Goal: Information Seeking & Learning: Learn about a topic

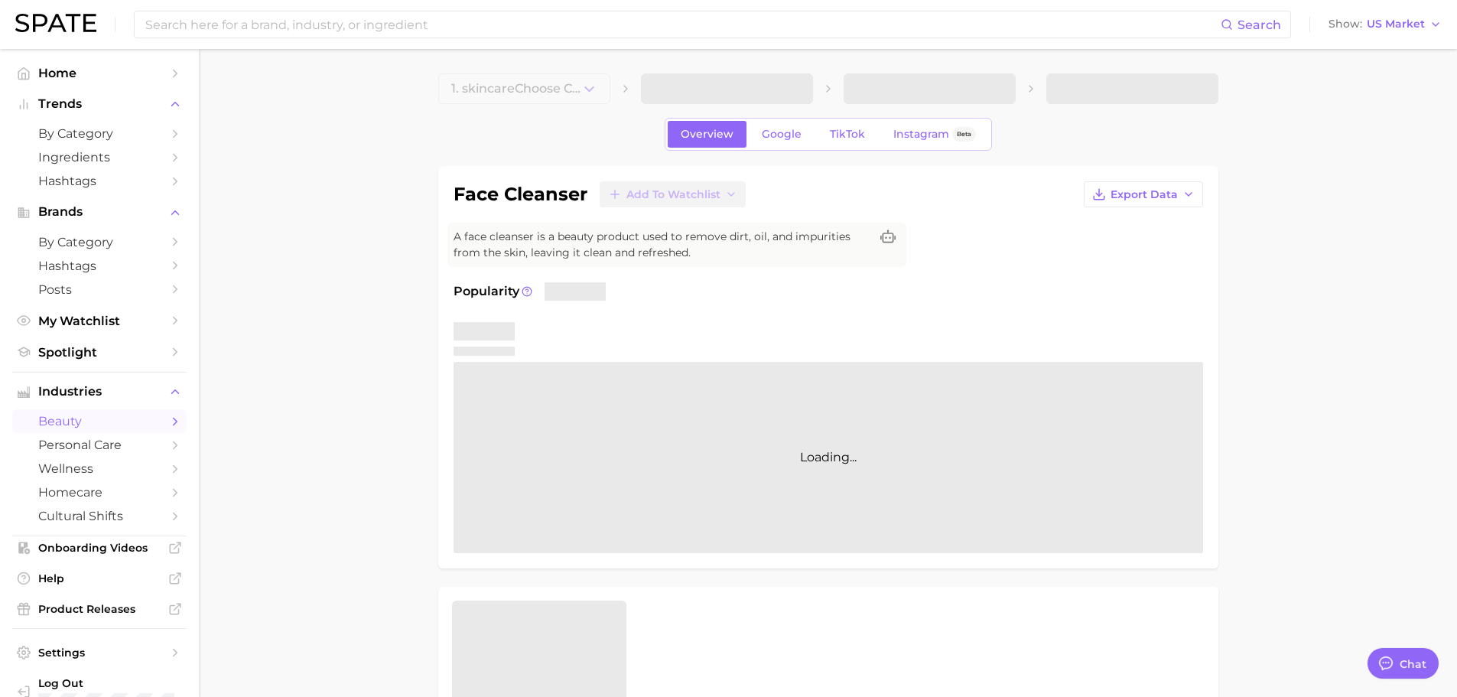
type textarea "x"
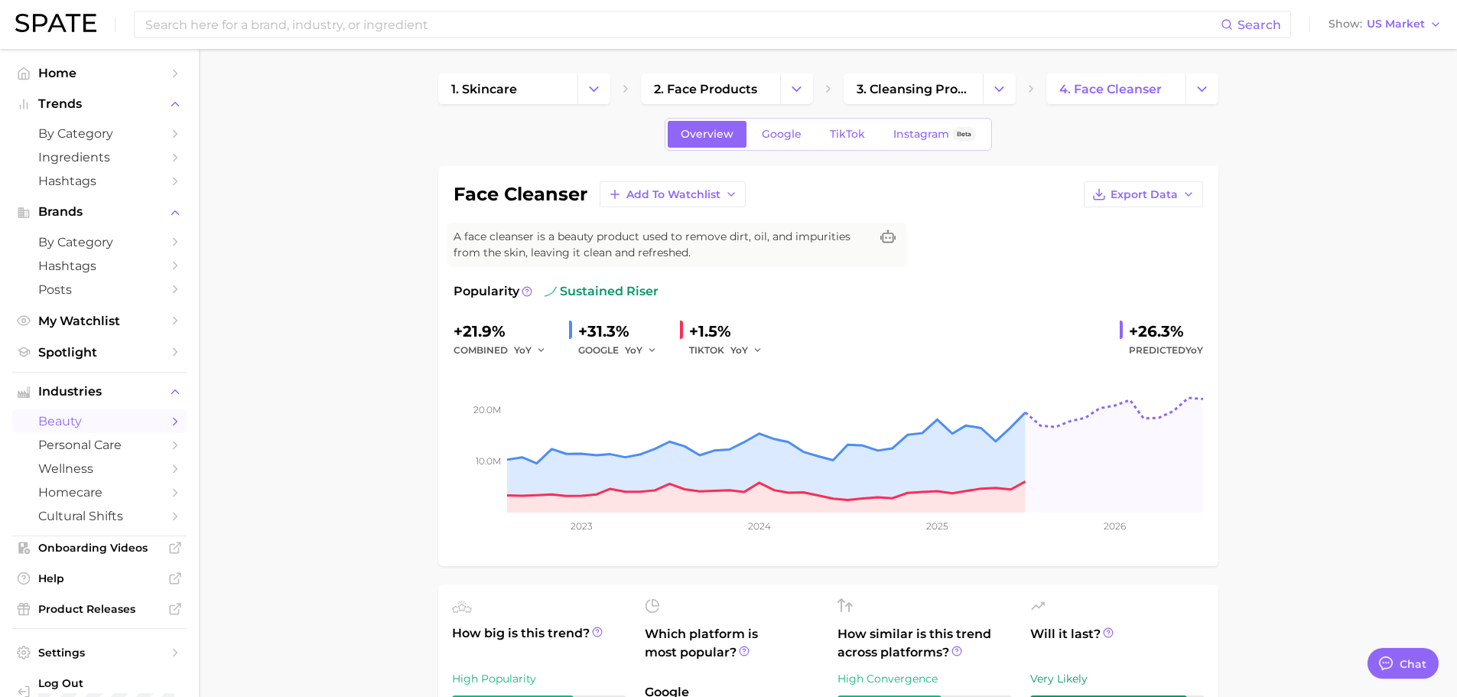
click at [402, 10] on div "Search Show US Market" at bounding box center [728, 24] width 1426 height 49
click at [362, 44] on div "Search Show US Market" at bounding box center [728, 24] width 1426 height 49
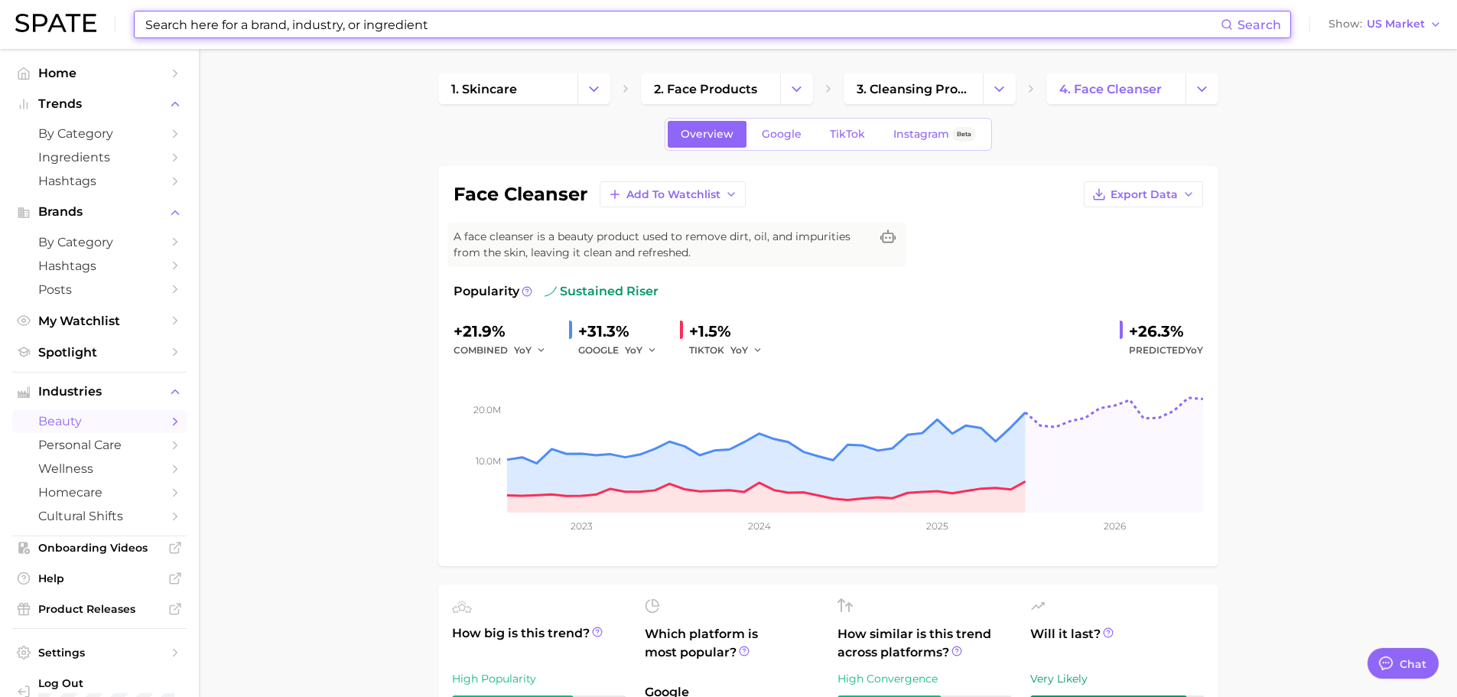
click at [361, 32] on input at bounding box center [682, 24] width 1077 height 26
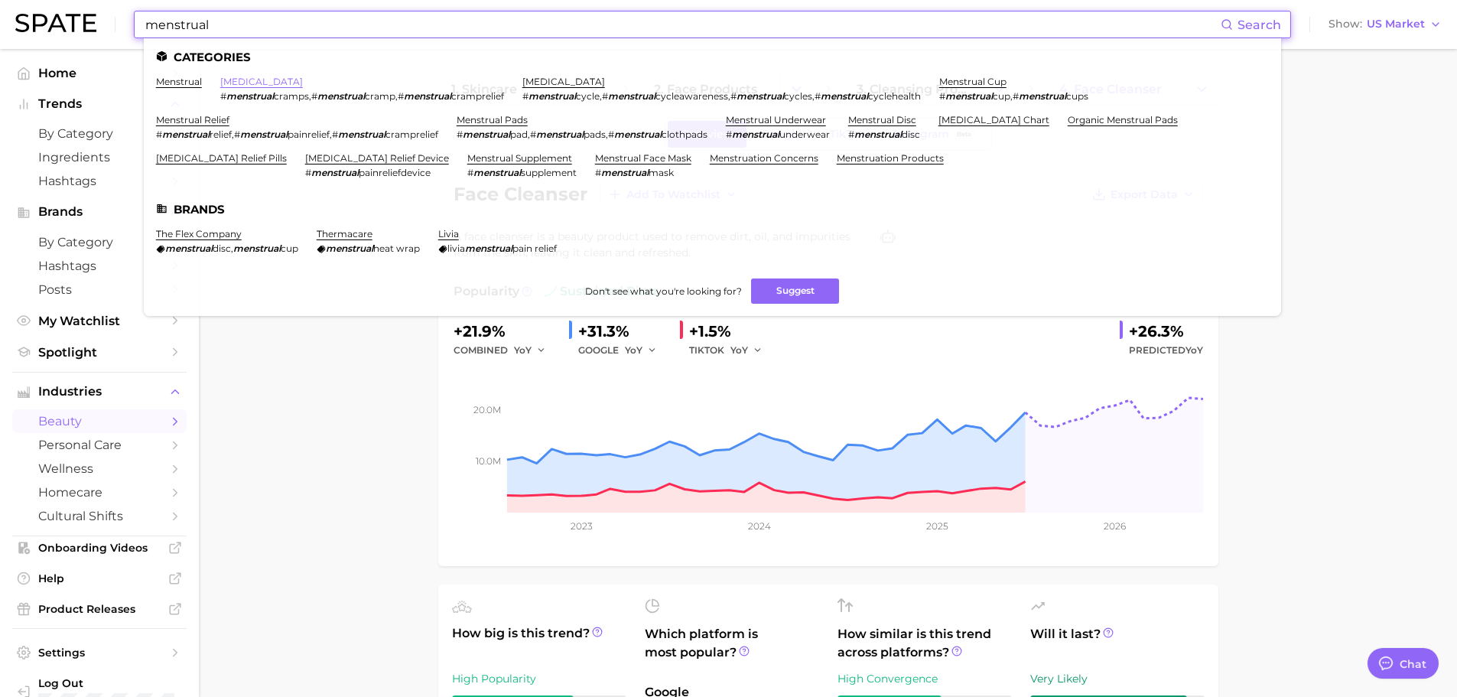
type input "menstrual"
click at [274, 80] on link "[MEDICAL_DATA]" at bounding box center [261, 81] width 83 height 11
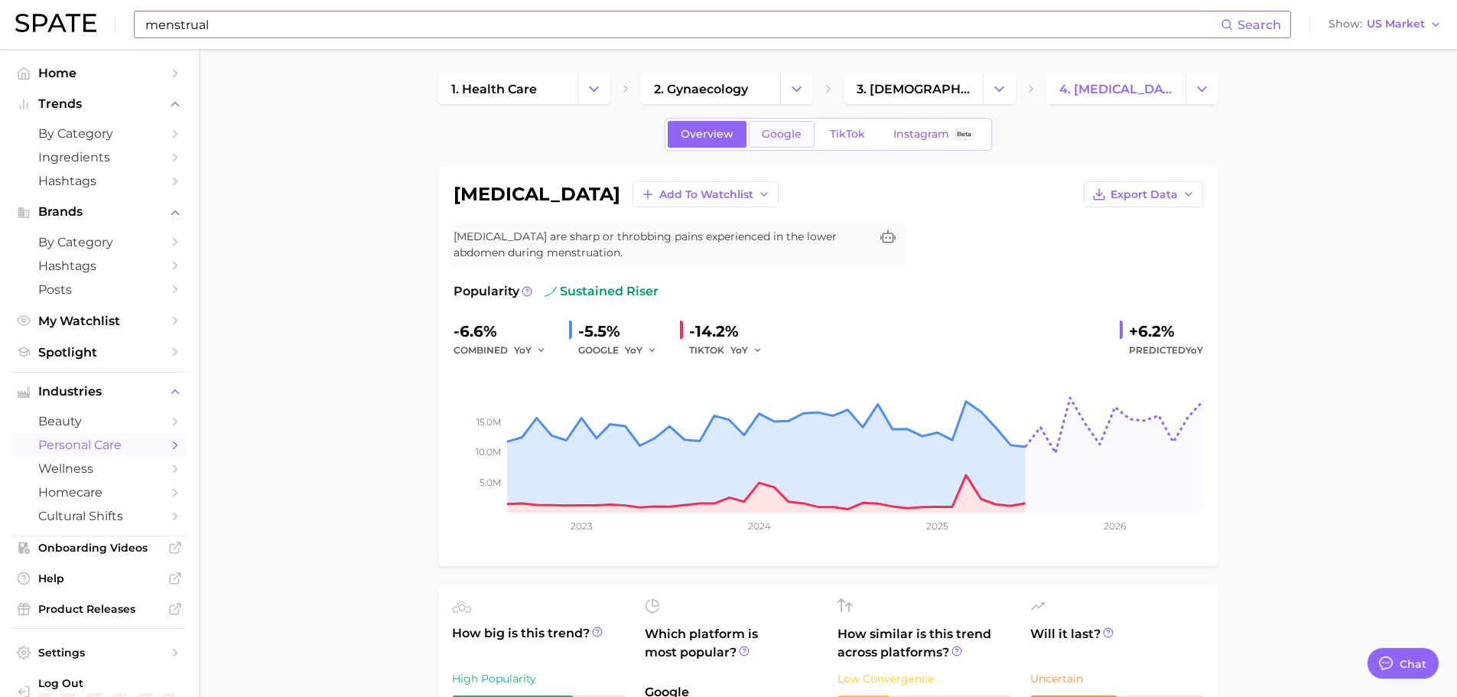
click at [763, 137] on span "Google" at bounding box center [782, 134] width 40 height 13
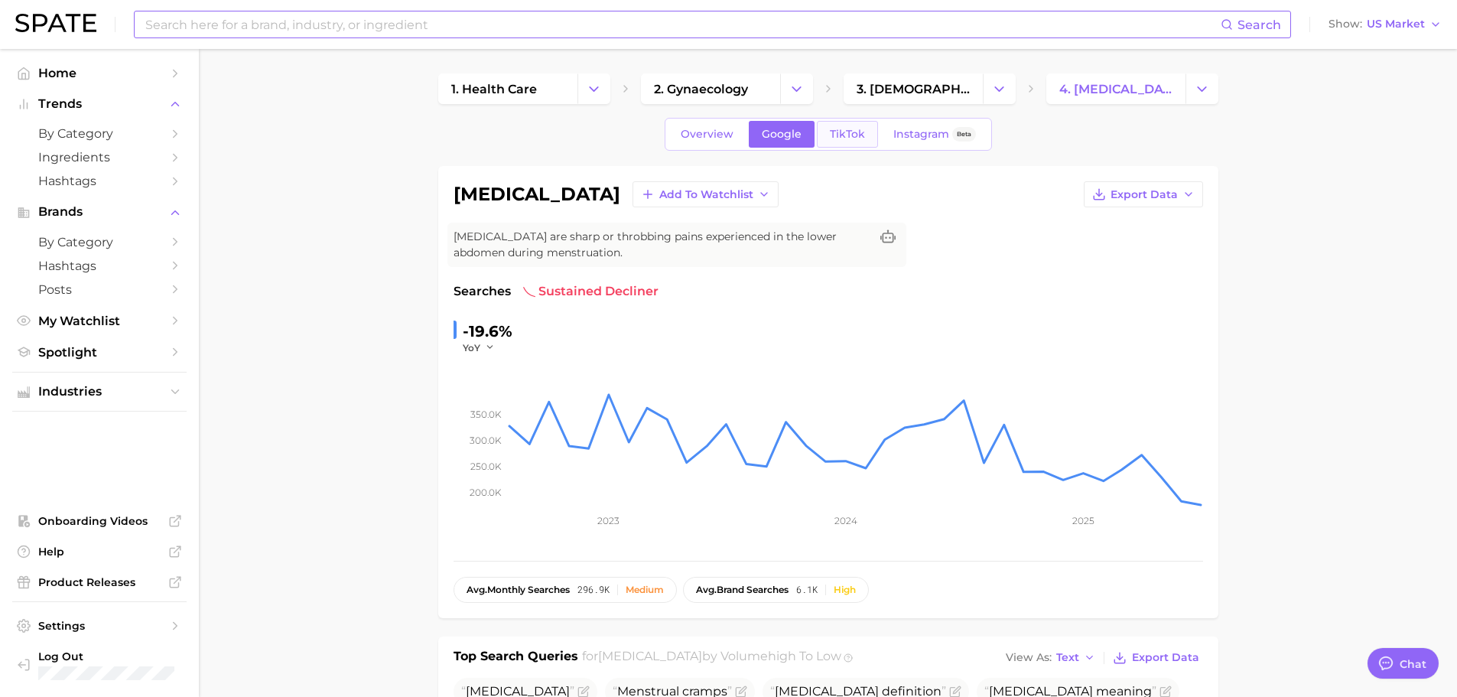
click at [836, 144] on link "TikTok" at bounding box center [847, 134] width 61 height 27
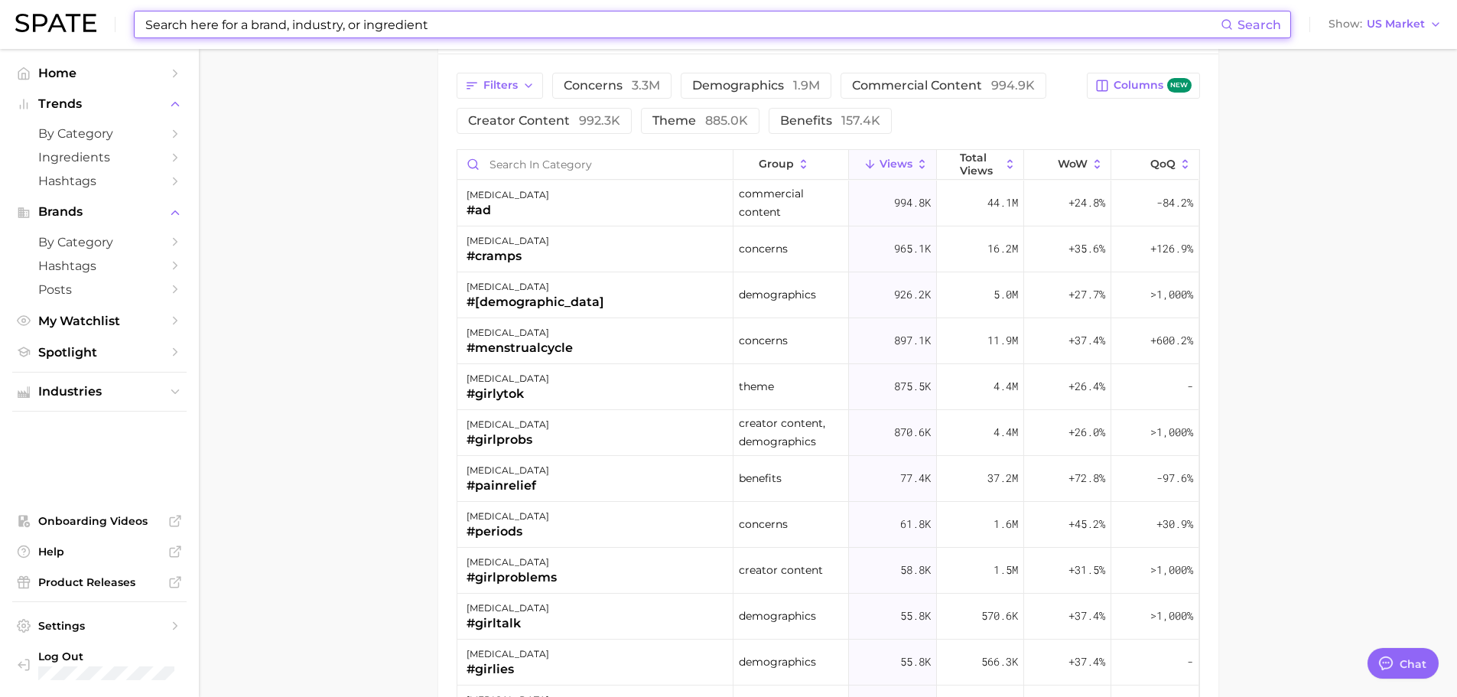
scroll to position [1300, 0]
